Goal: Transaction & Acquisition: Obtain resource

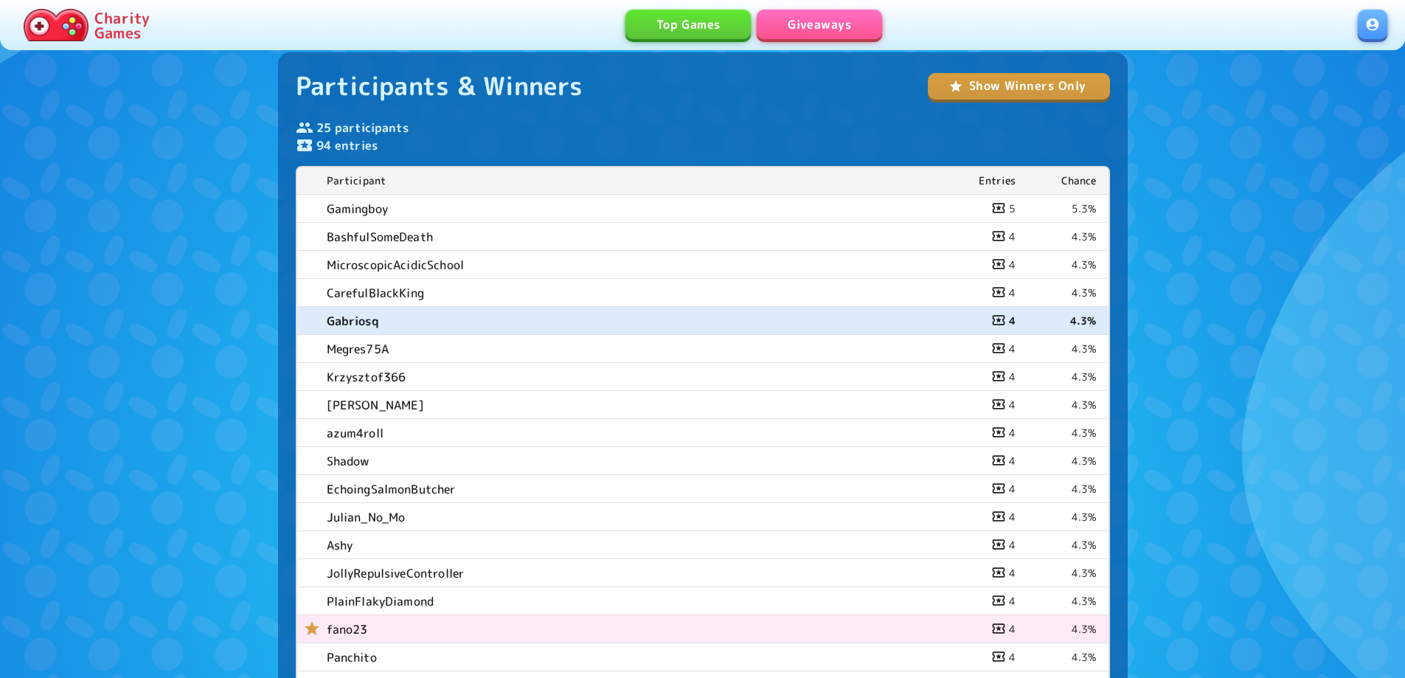
scroll to position [369, 0]
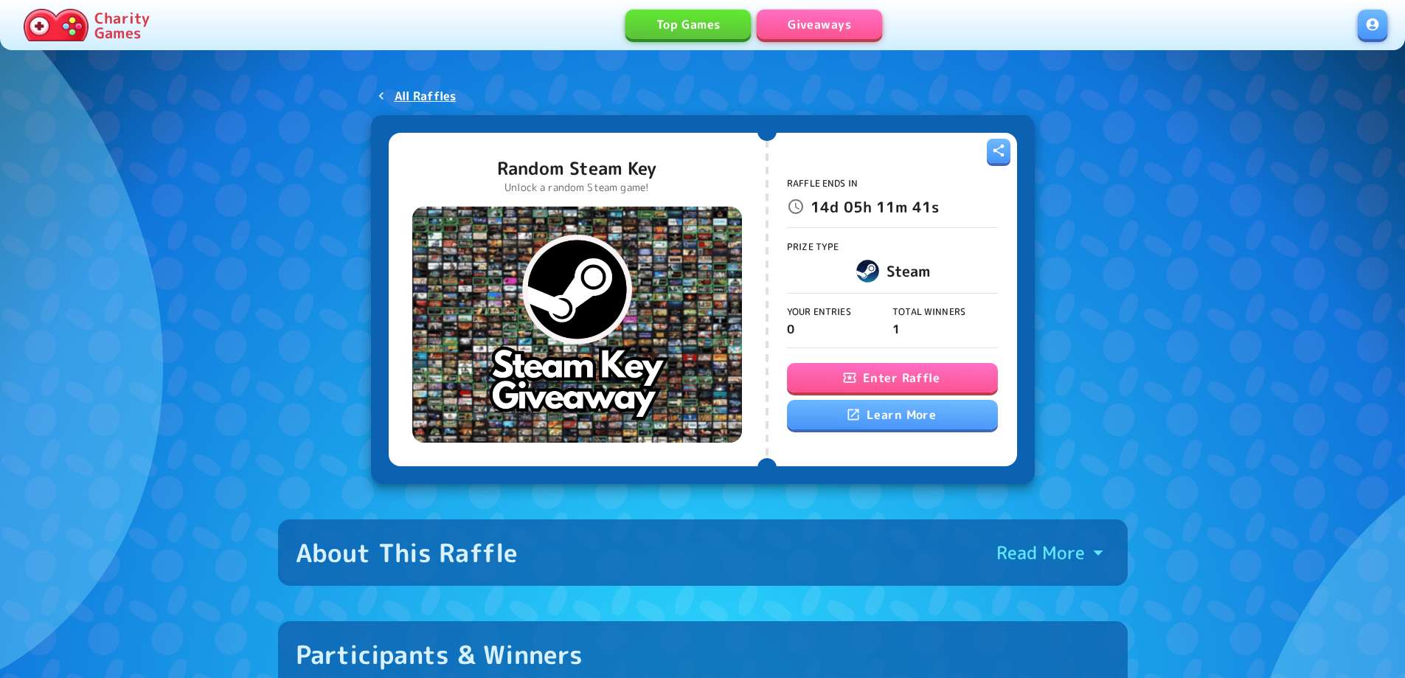
click at [869, 375] on button "Enter Raffle" at bounding box center [892, 377] width 211 height 29
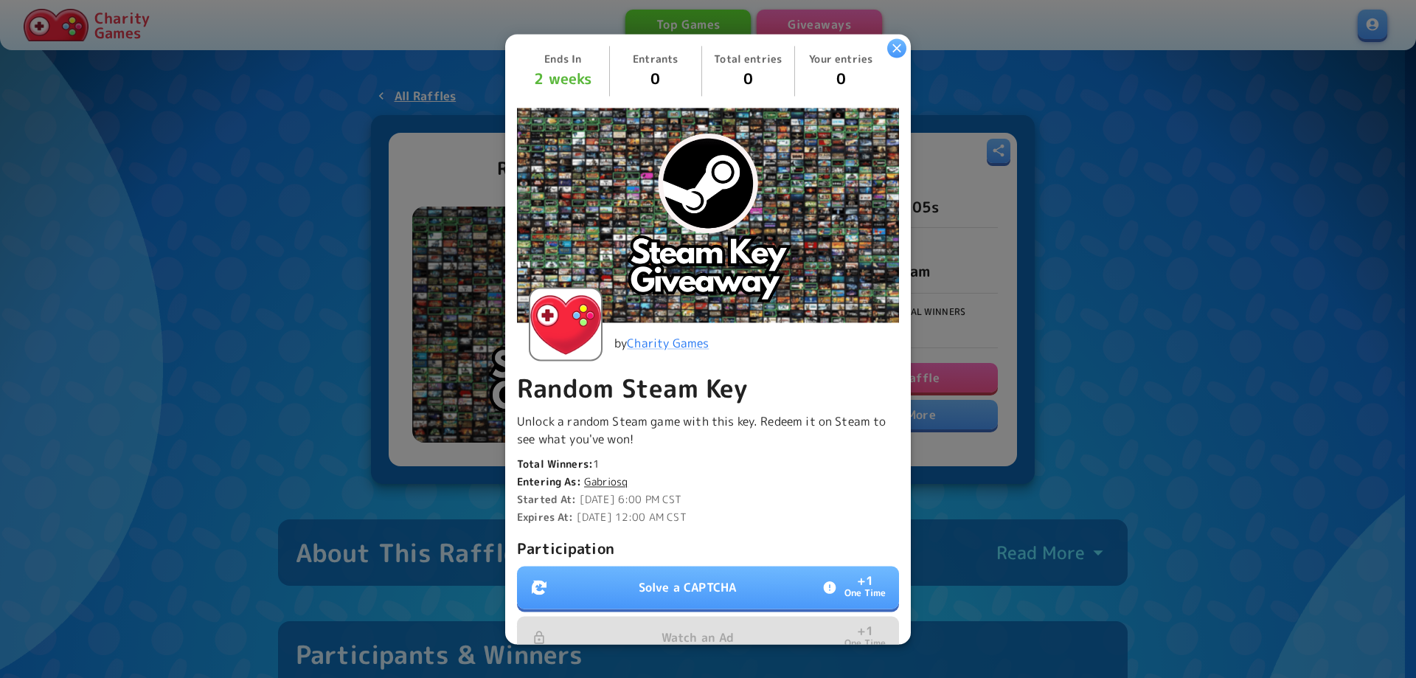
click at [670, 580] on p "Solve a CAPTCHA" at bounding box center [687, 587] width 97 height 18
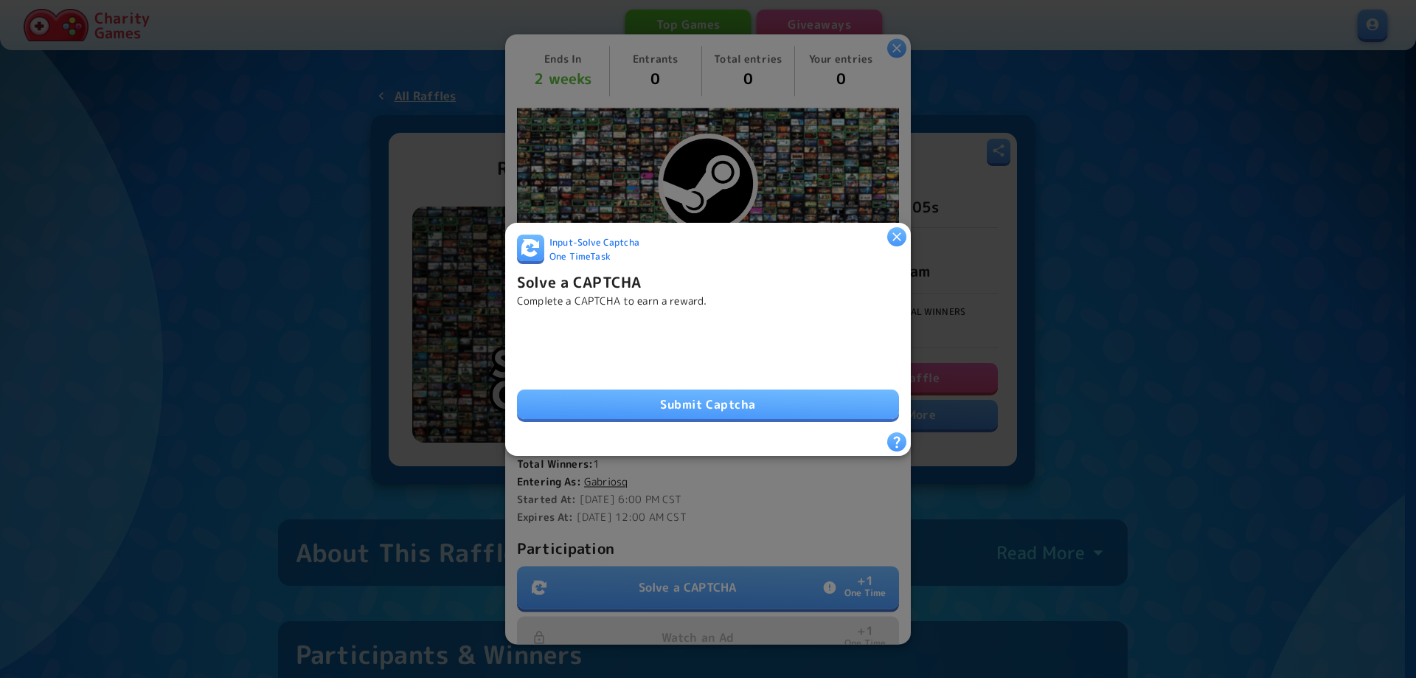
click at [679, 390] on button "Submit Captcha" at bounding box center [708, 403] width 382 height 29
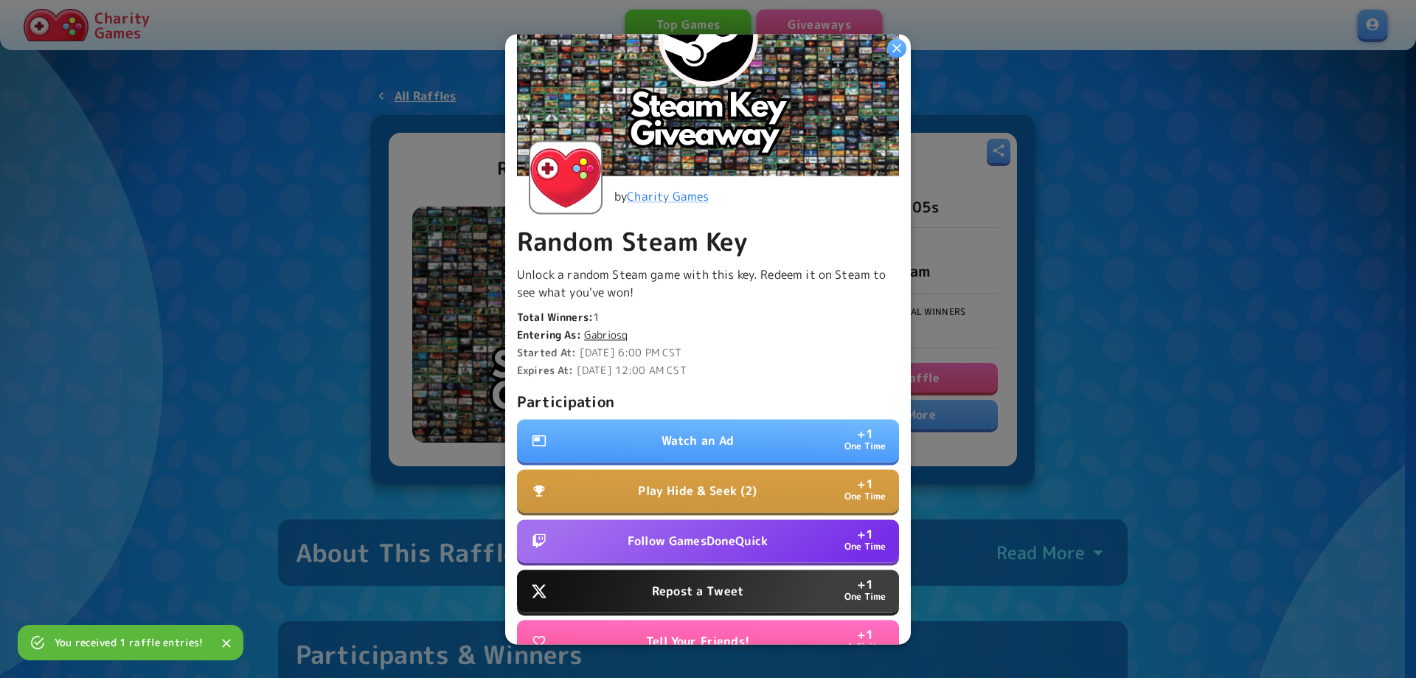
scroll to position [147, 0]
click at [686, 431] on p "Watch an Ad" at bounding box center [697, 440] width 73 height 18
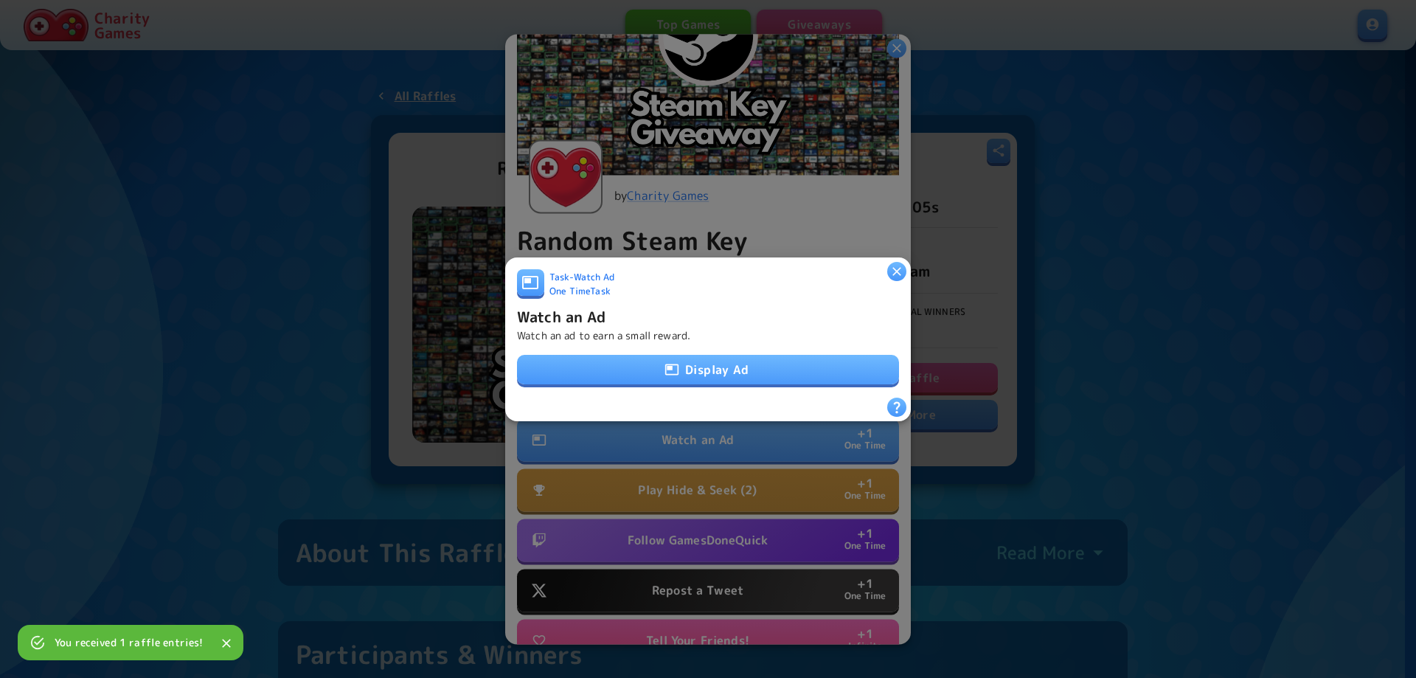
click at [714, 375] on button "Display Ad" at bounding box center [708, 369] width 382 height 29
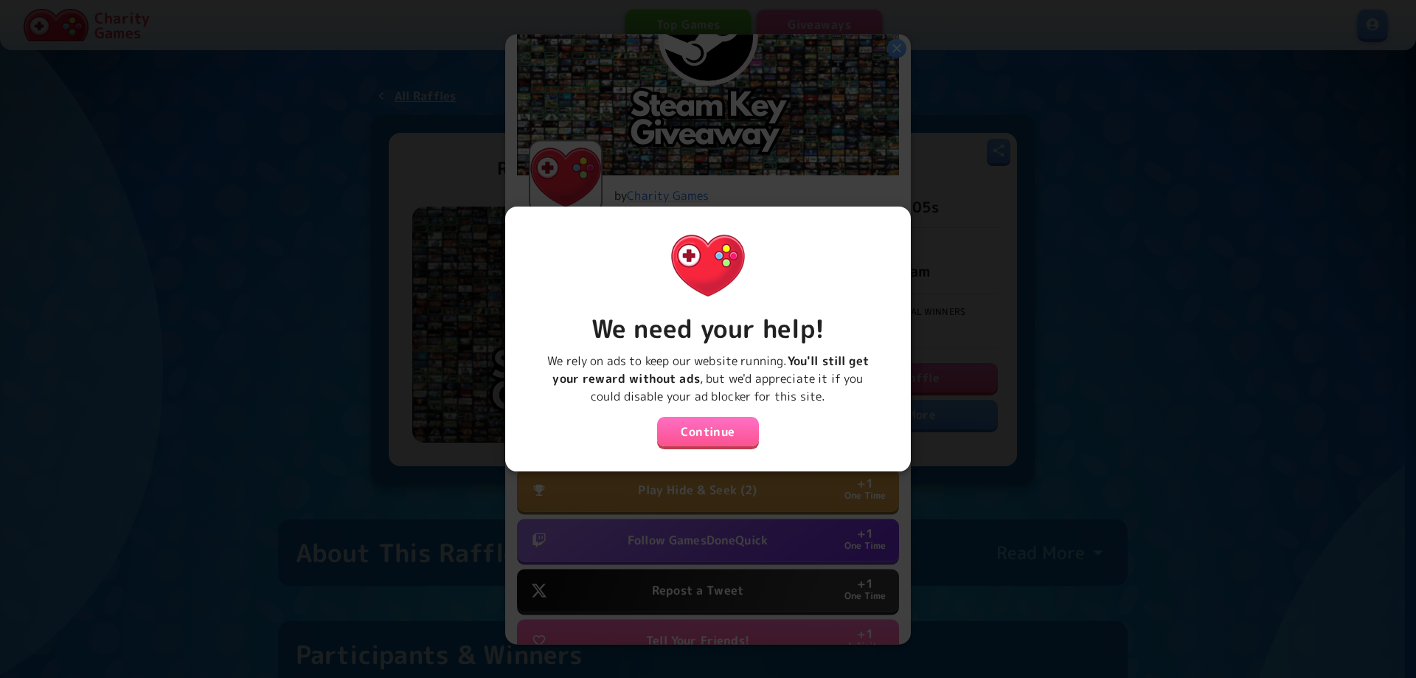
click at [695, 427] on button "Continue" at bounding box center [708, 431] width 102 height 29
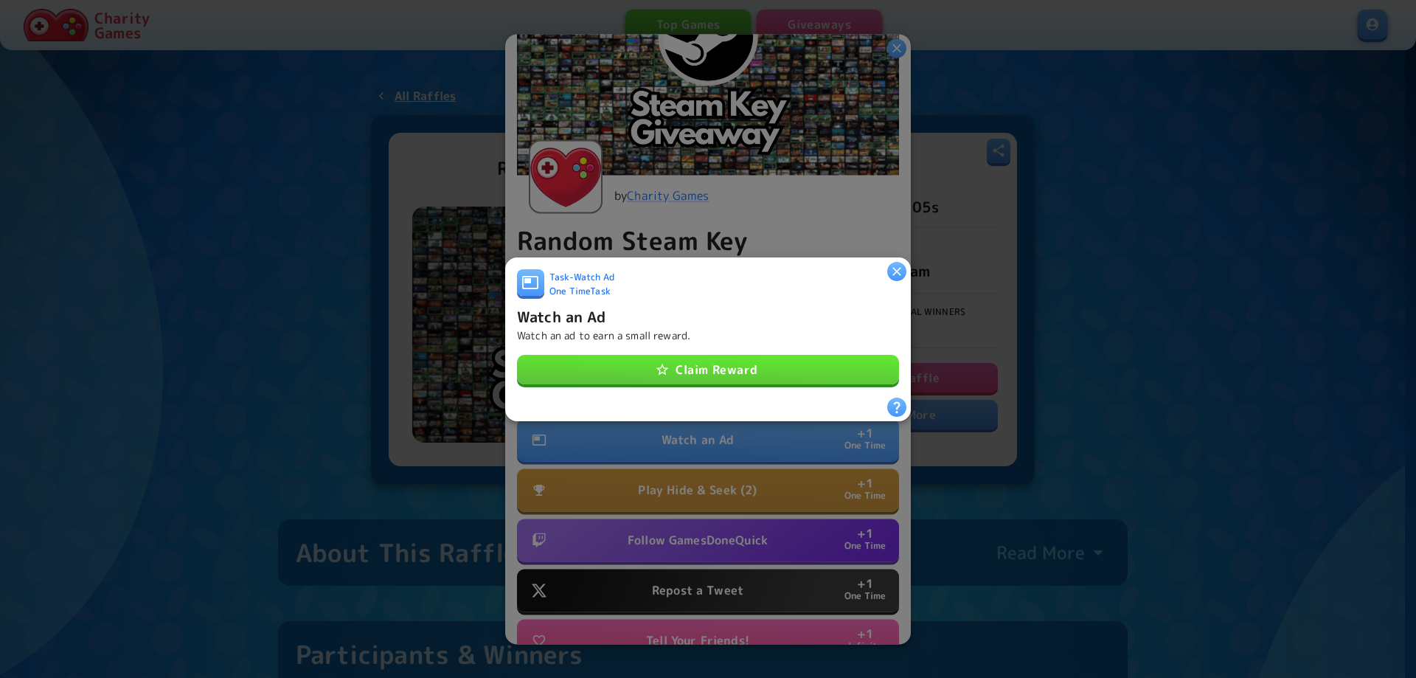
click at [703, 359] on button "Claim Reward" at bounding box center [708, 369] width 382 height 29
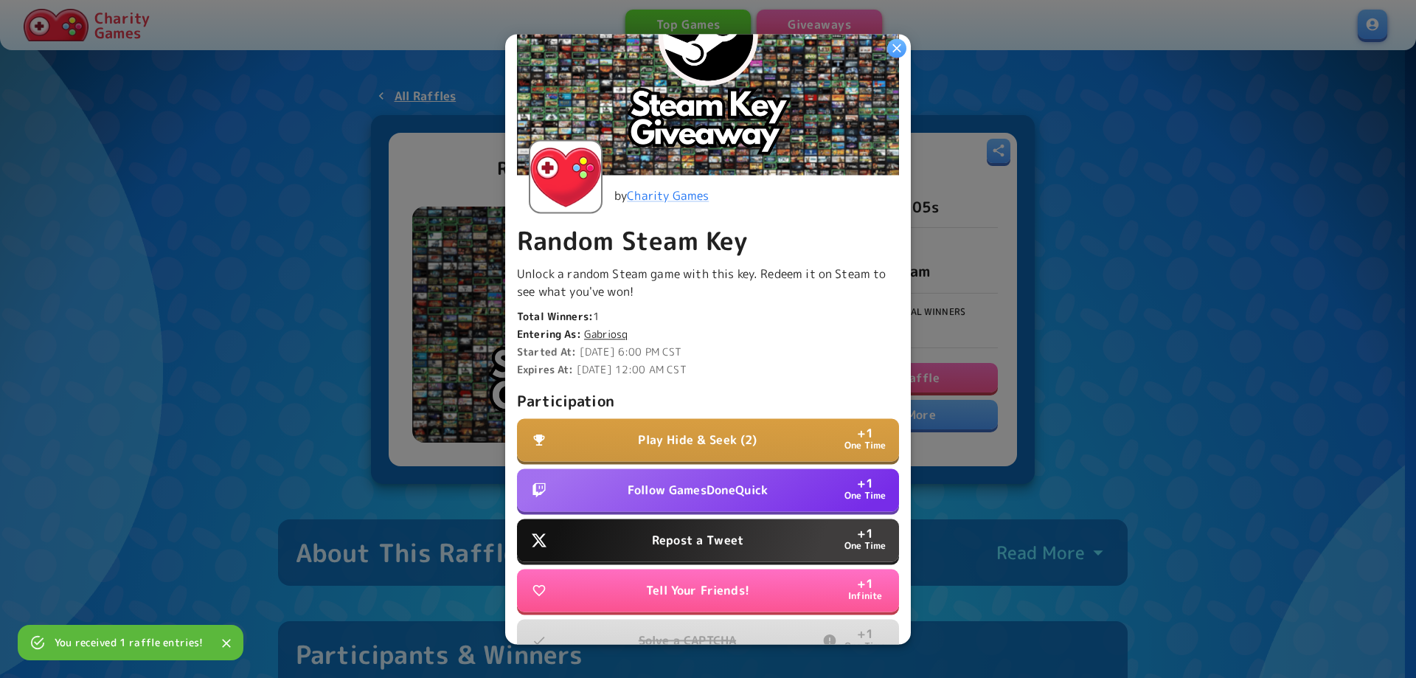
scroll to position [221, 0]
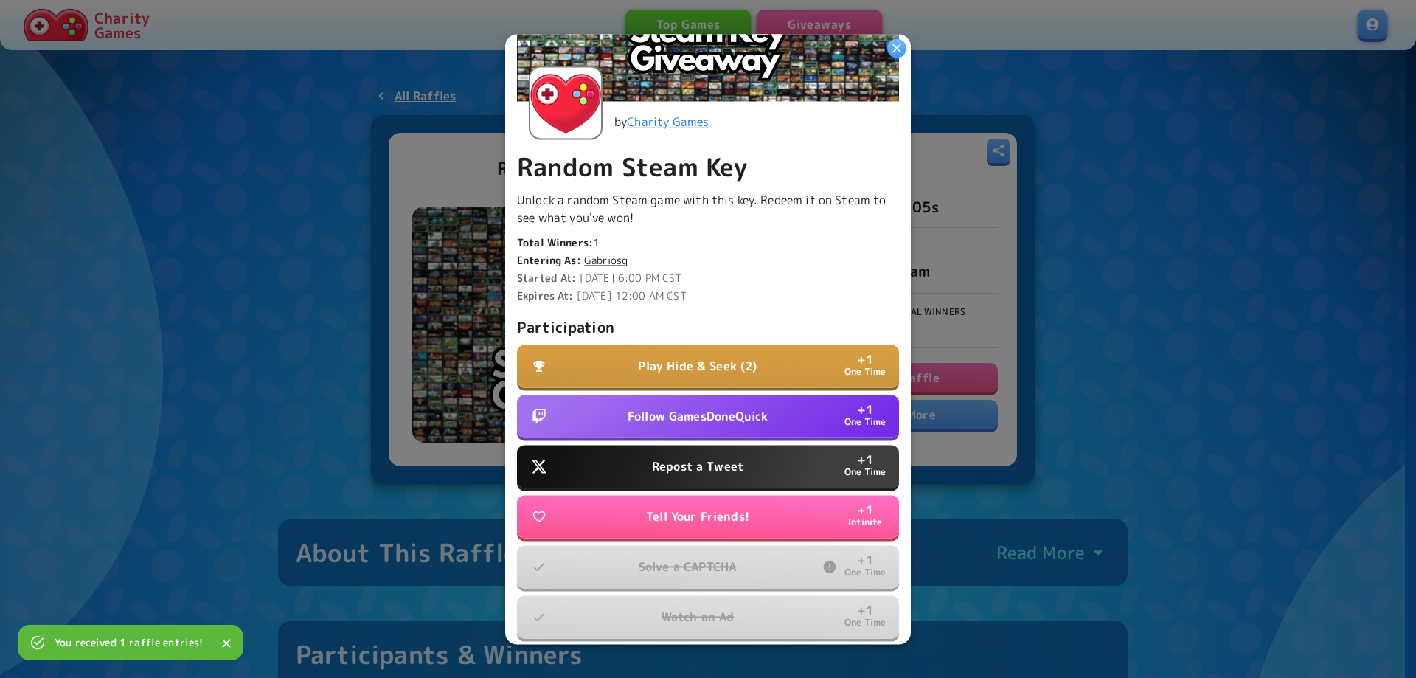
click at [681, 457] on p "Repost a Tweet" at bounding box center [697, 466] width 91 height 18
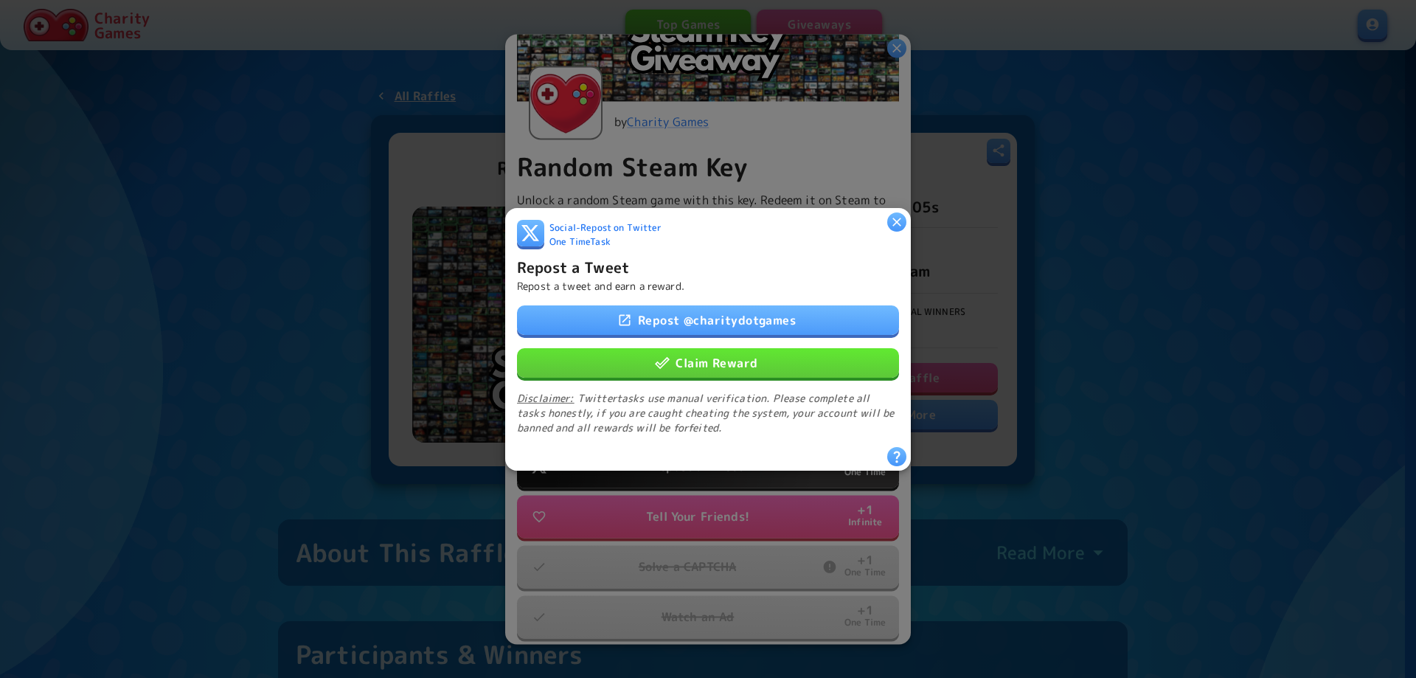
click at [692, 363] on button "Claim Reward" at bounding box center [708, 361] width 382 height 29
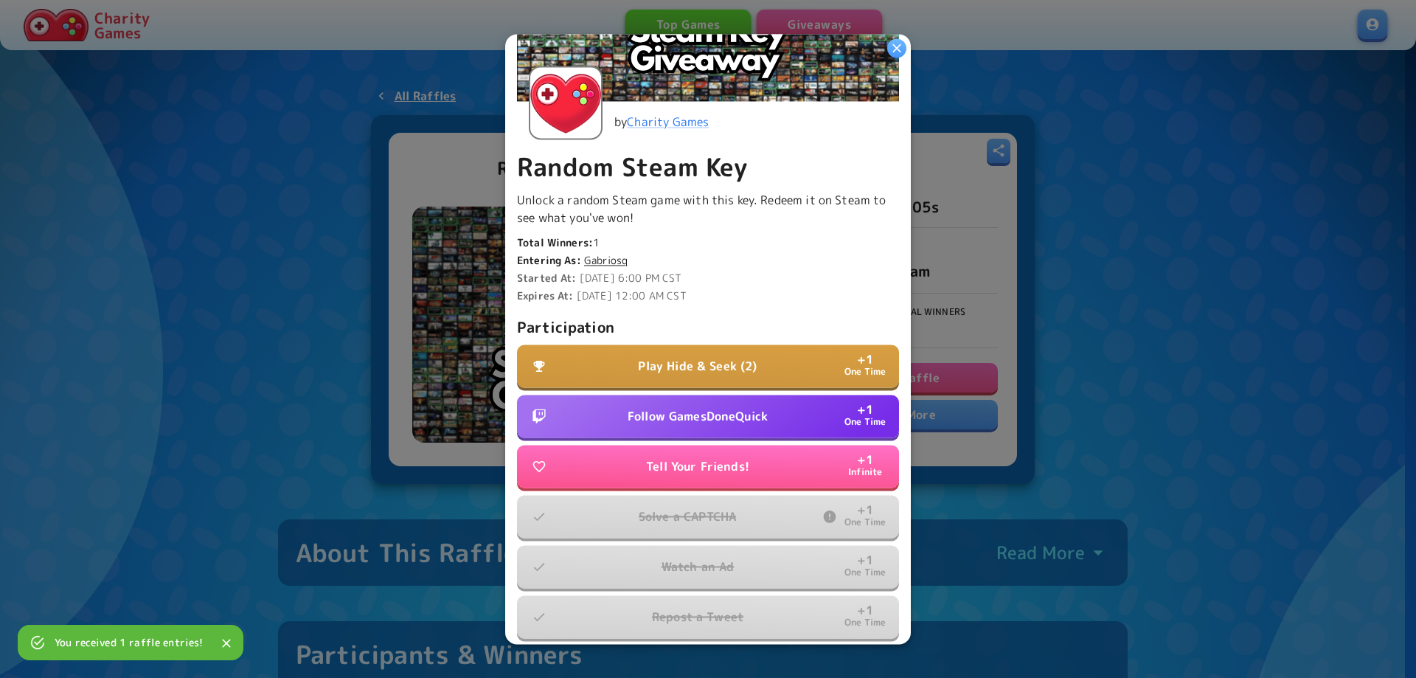
click at [688, 411] on p "Follow GamesDoneQuick" at bounding box center [697, 416] width 140 height 18
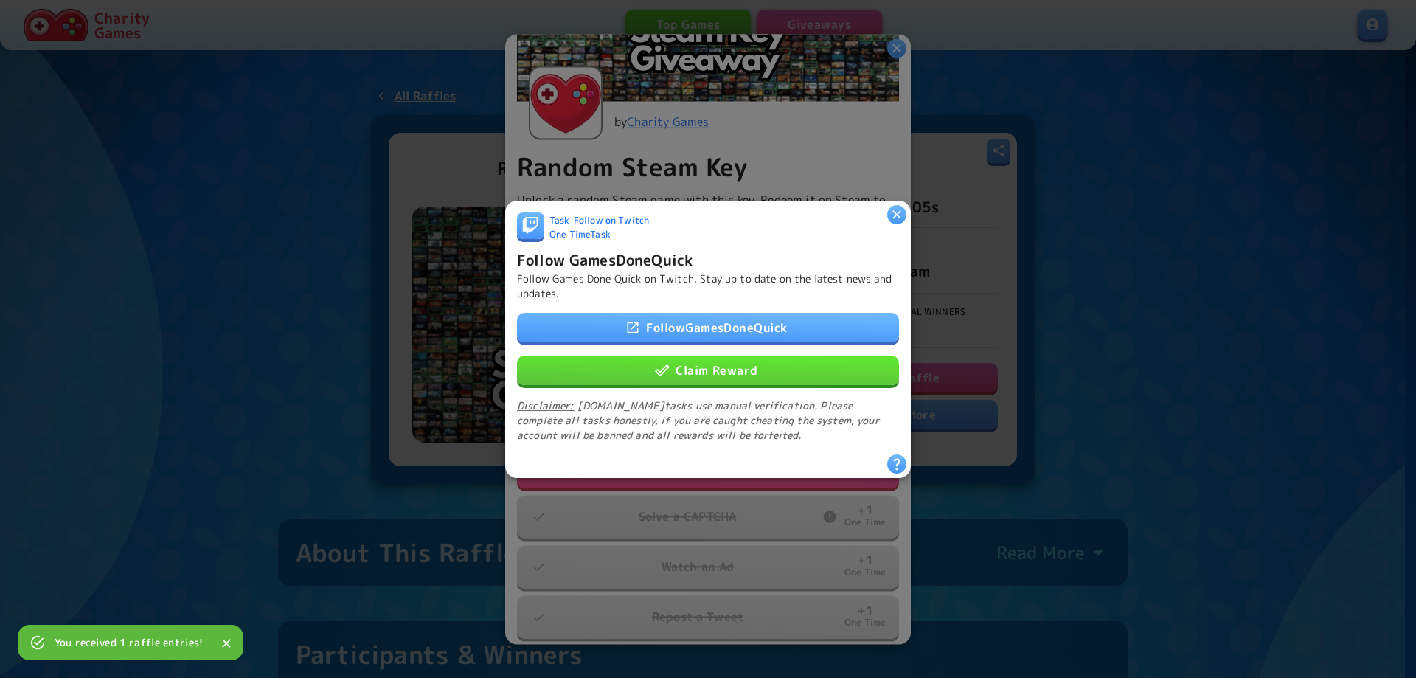
click at [708, 372] on button "Claim Reward" at bounding box center [708, 369] width 382 height 29
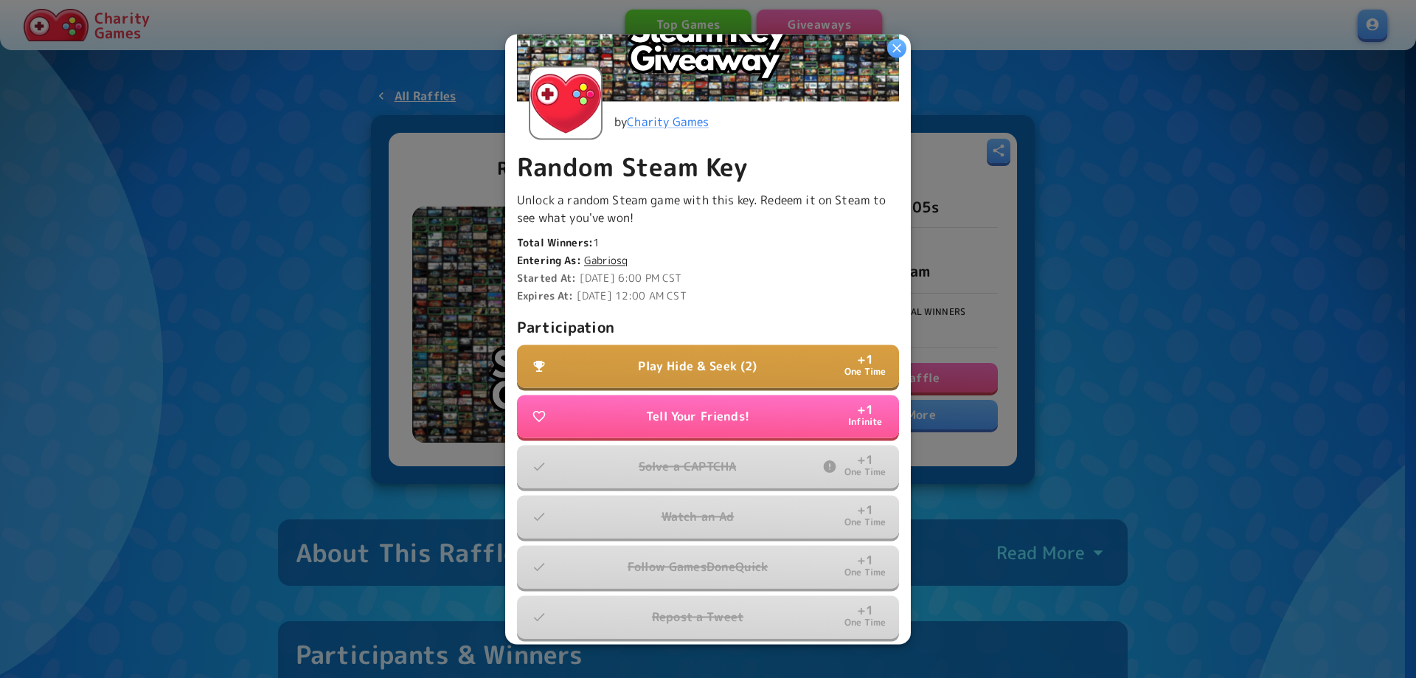
click at [706, 358] on p "Play Hide & Seek (2)" at bounding box center [697, 366] width 119 height 18
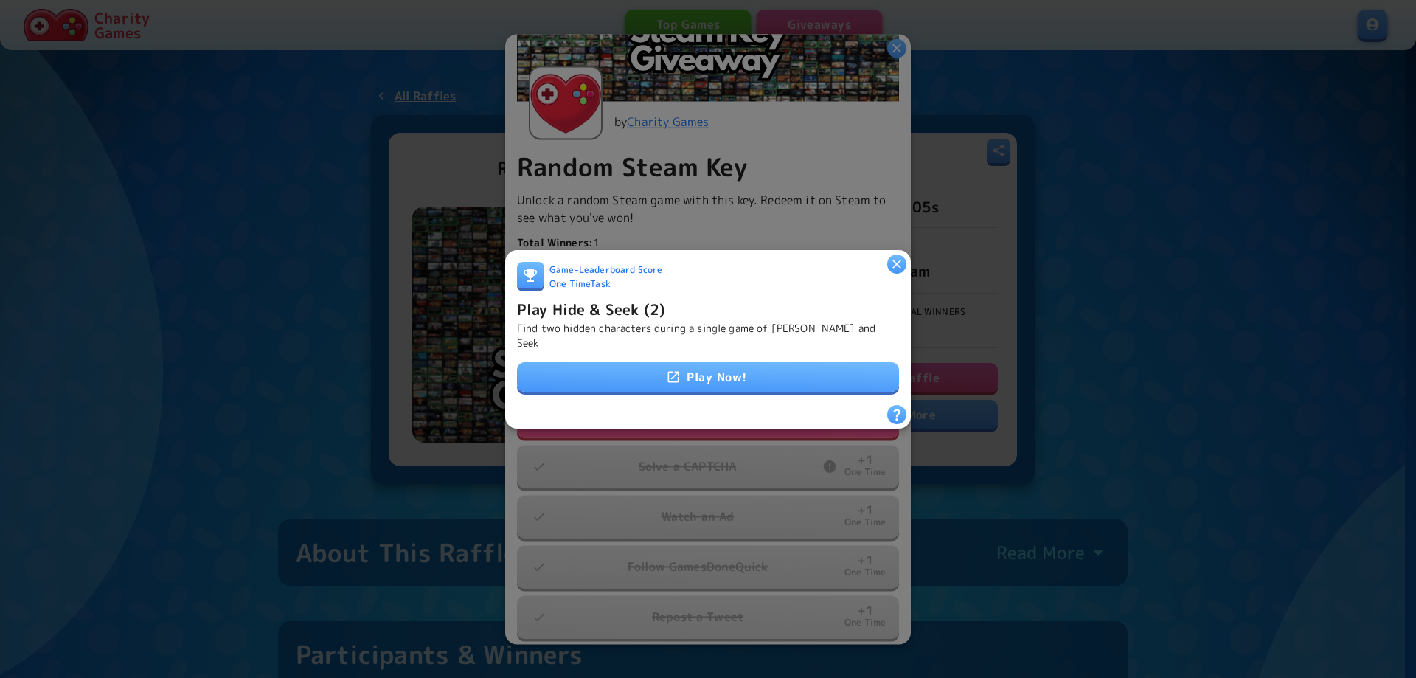
click at [708, 362] on link "Play Now!" at bounding box center [708, 376] width 382 height 29
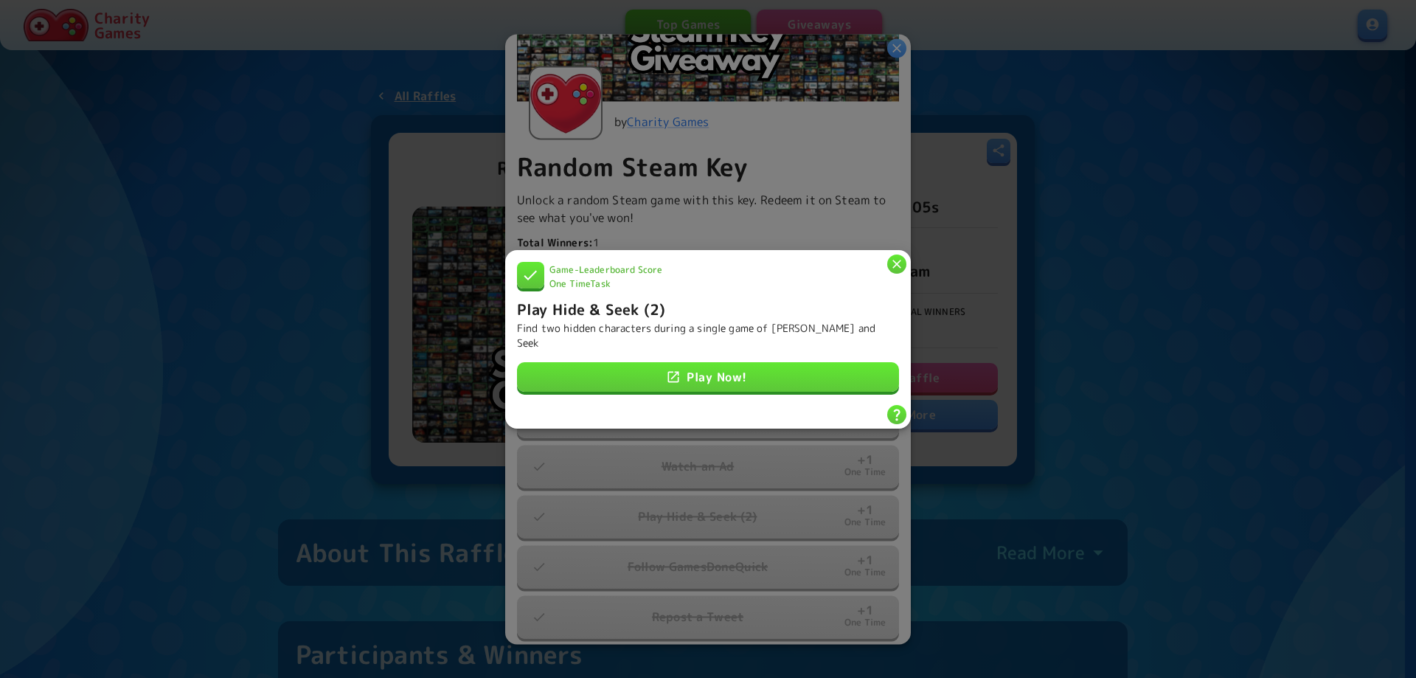
click at [1089, 334] on div at bounding box center [708, 339] width 1416 height 678
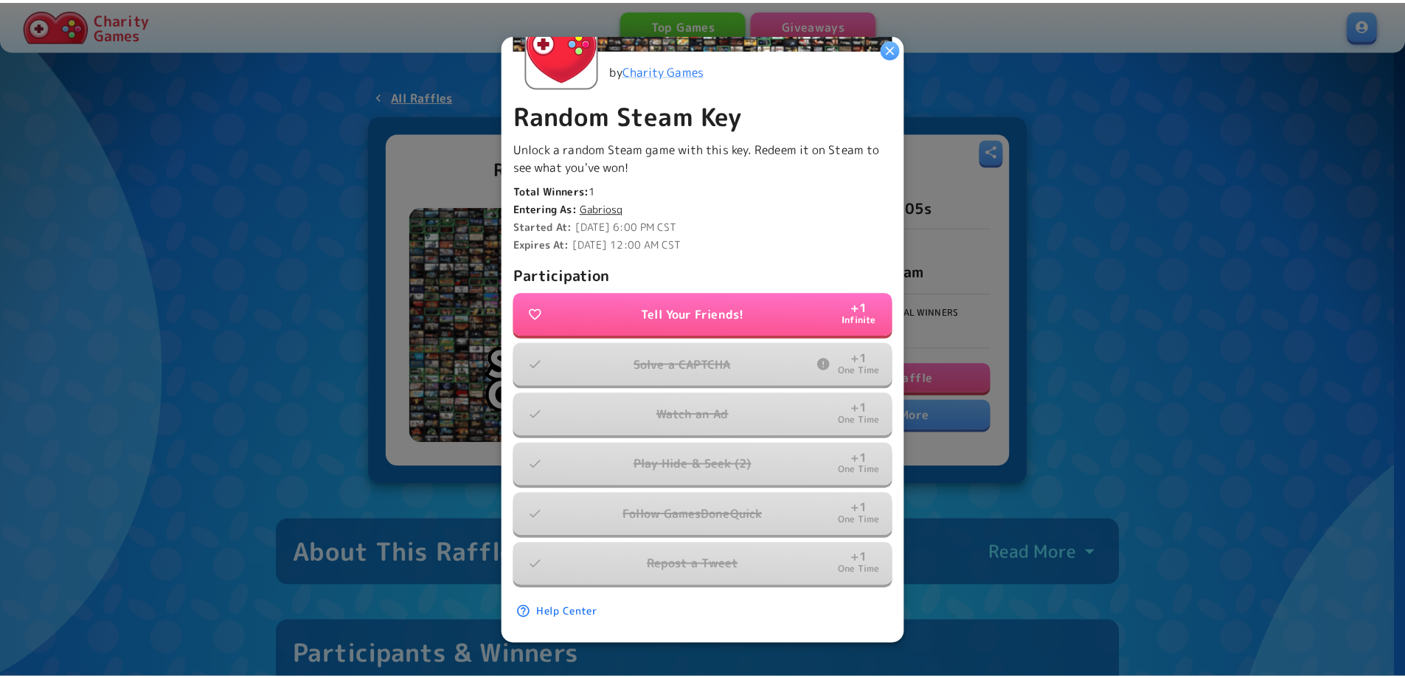
scroll to position [0, 0]
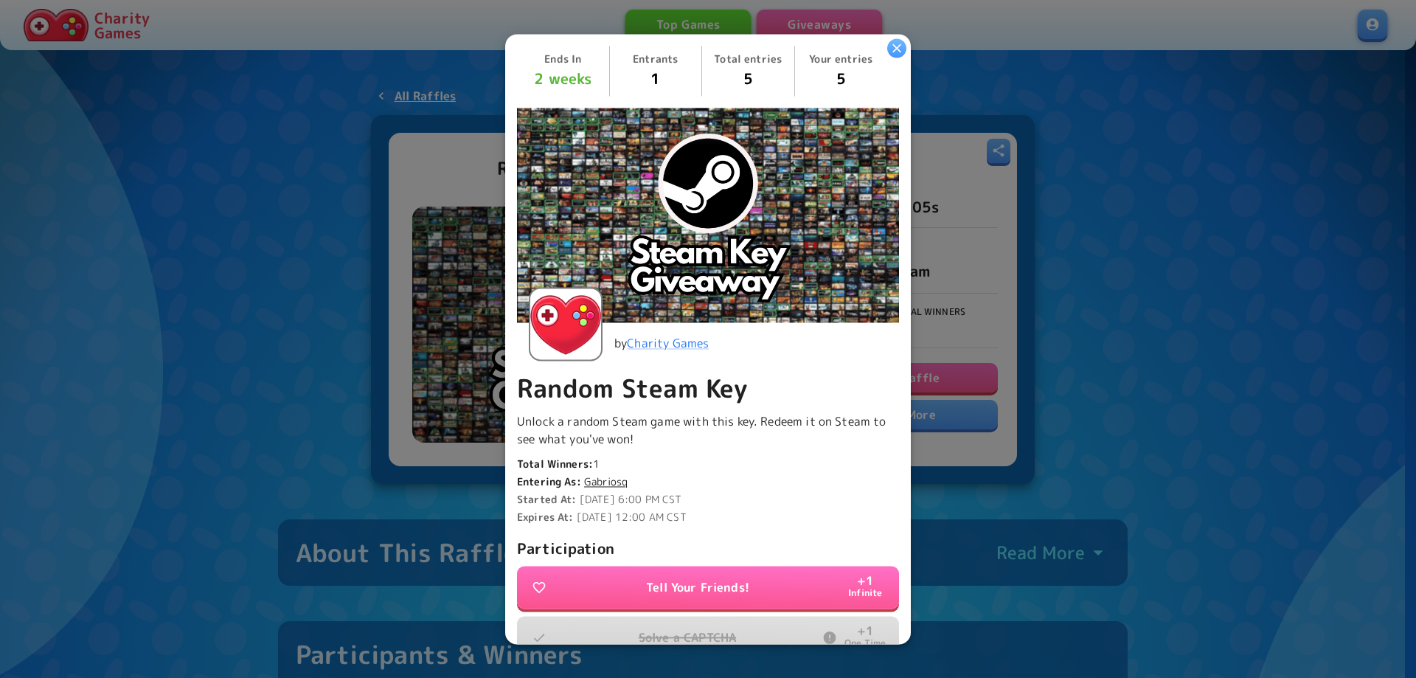
click at [1096, 317] on div at bounding box center [708, 339] width 1416 height 678
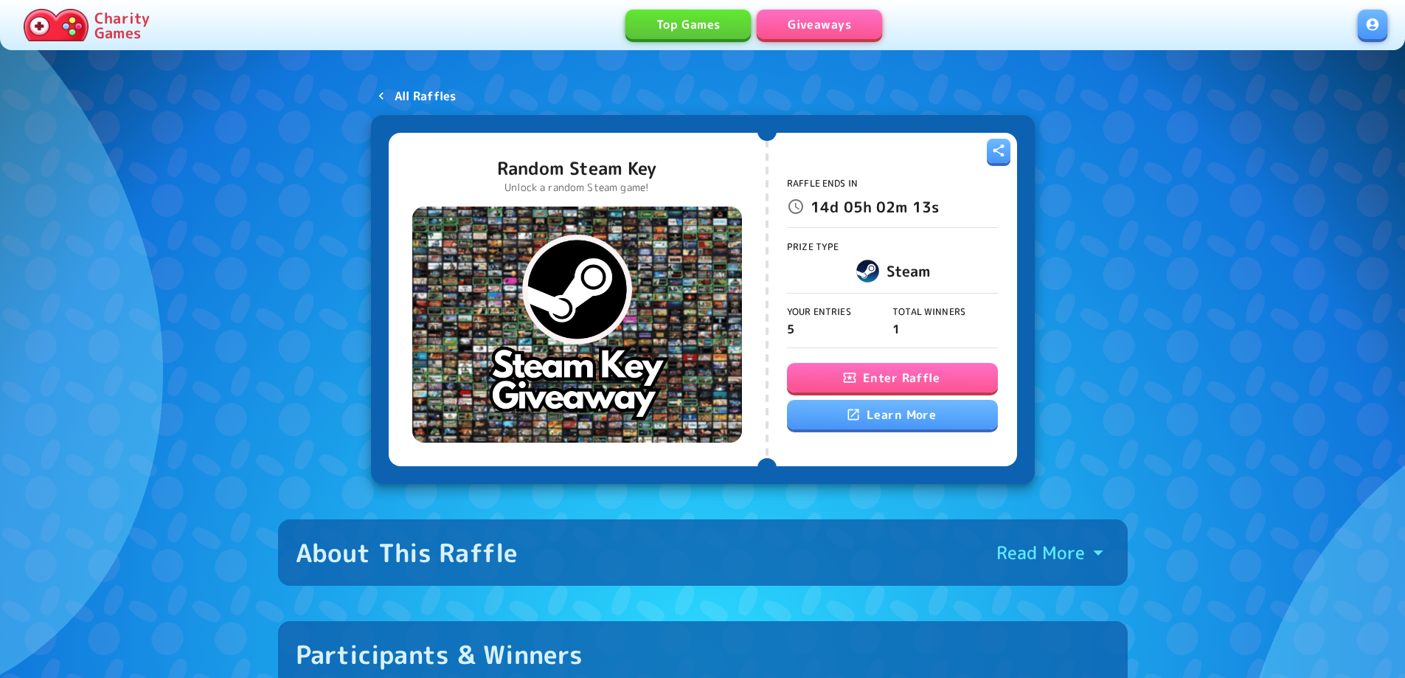
click at [434, 94] on p "All Raffles" at bounding box center [425, 96] width 62 height 18
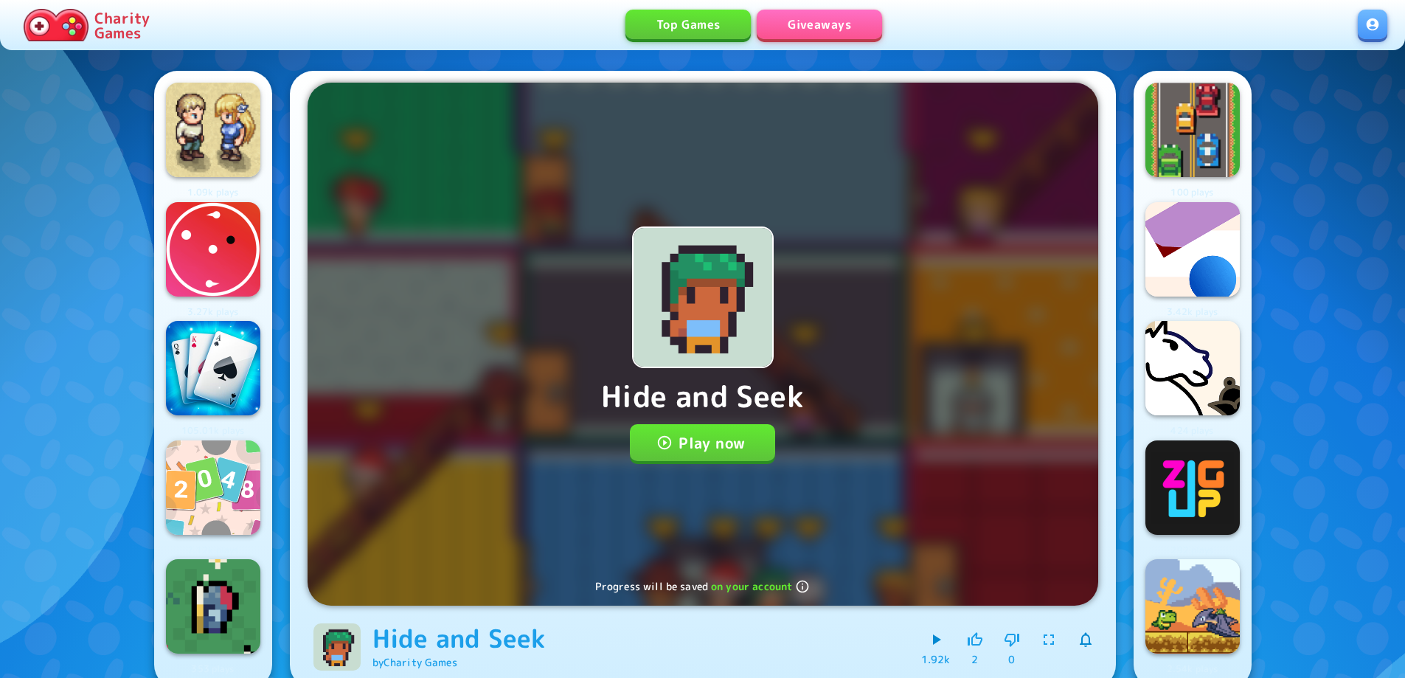
click at [670, 455] on button "Play now" at bounding box center [702, 442] width 145 height 37
